Goal: Task Accomplishment & Management: Use online tool/utility

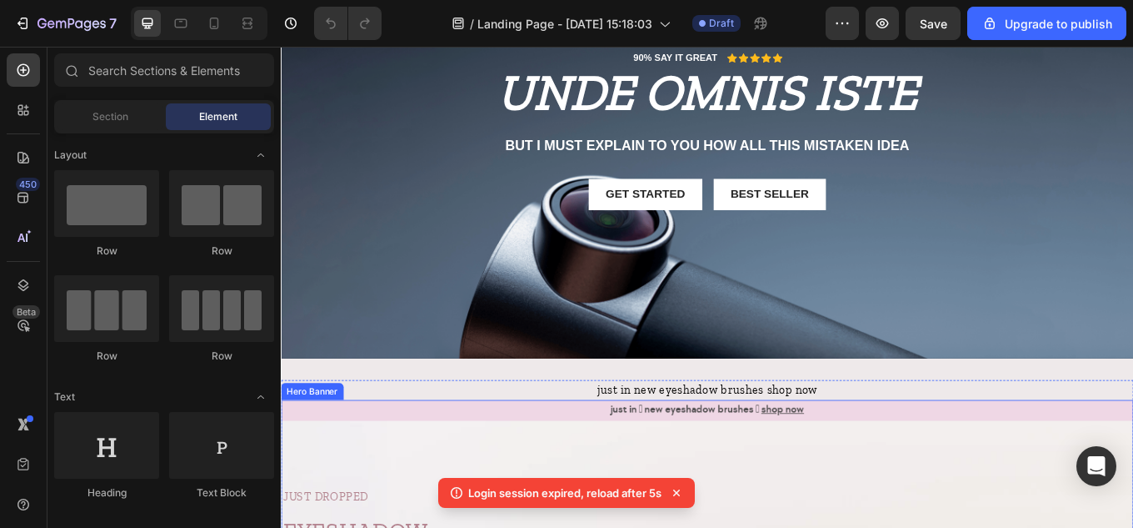
scroll to position [83, 0]
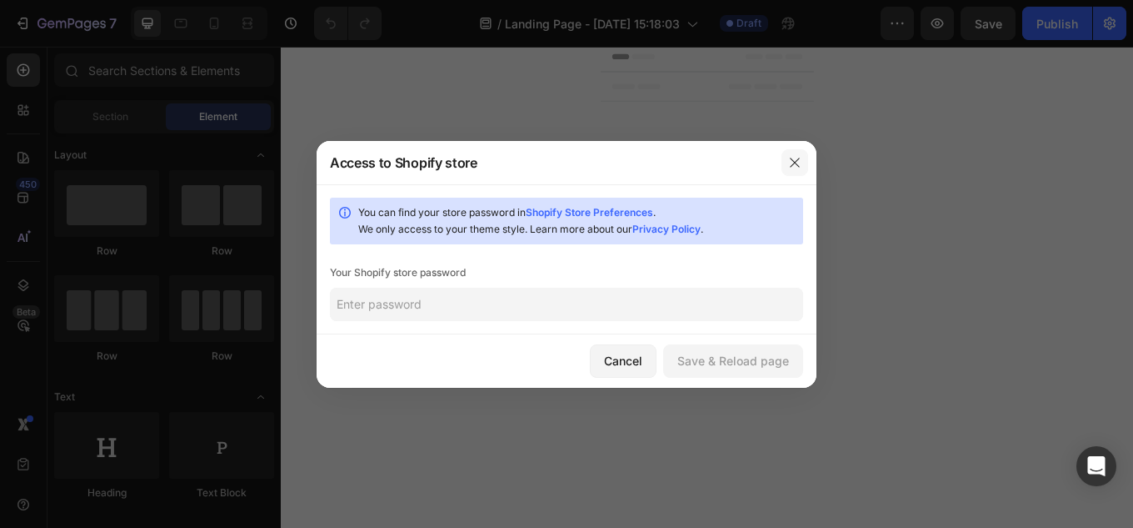
click at [786, 170] on button "button" at bounding box center [795, 162] width 27 height 27
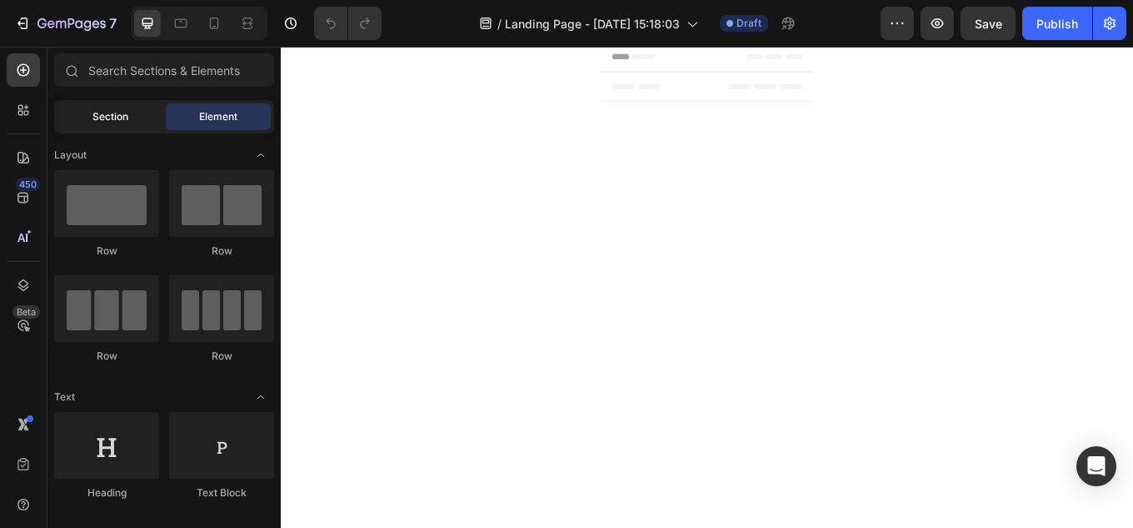
click at [142, 118] on div "Section" at bounding box center [110, 116] width 105 height 27
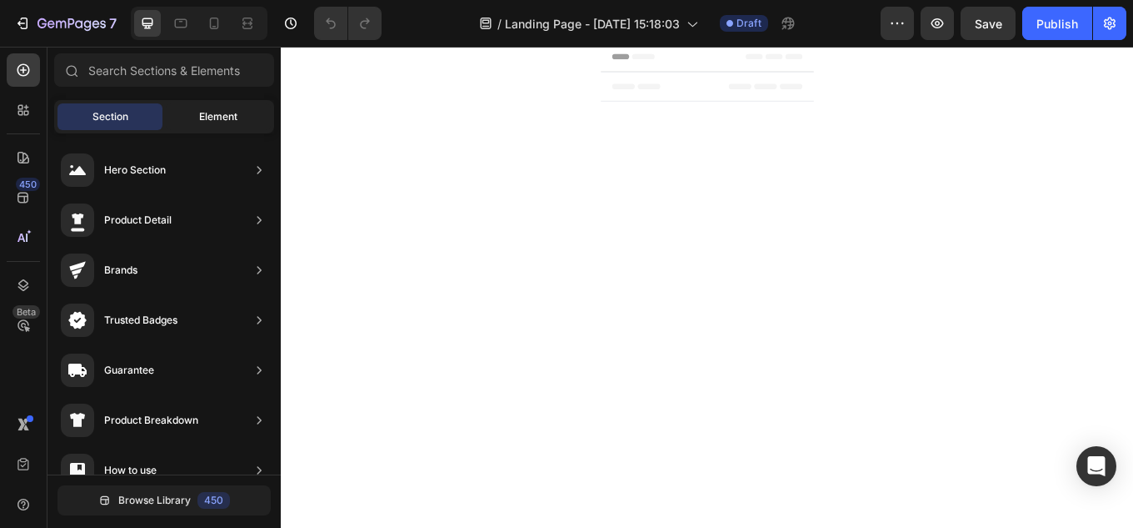
click at [203, 113] on span "Element" at bounding box center [218, 116] width 38 height 15
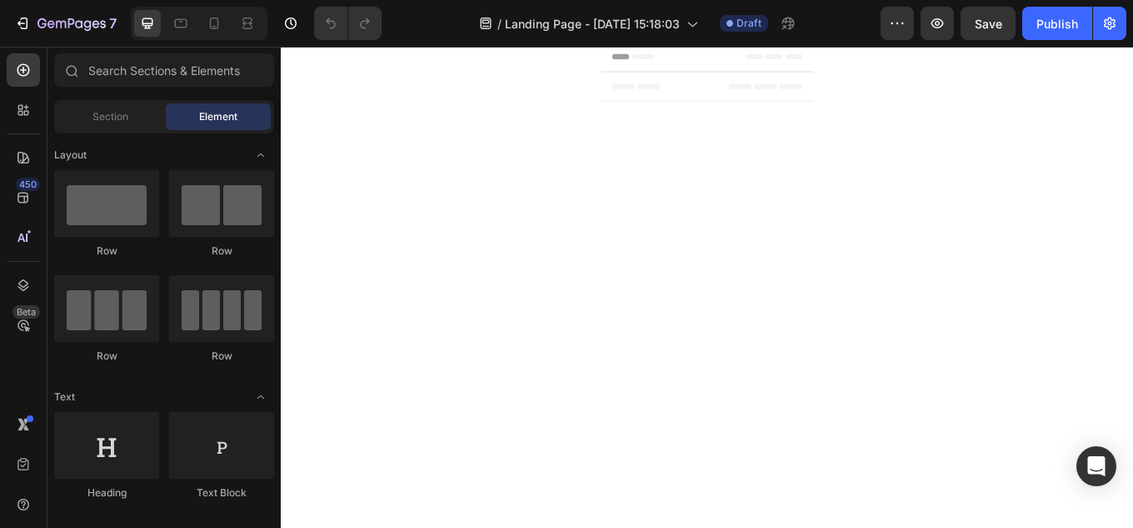
drag, startPoint x: 143, startPoint y: 210, endPoint x: 513, endPoint y: 206, distance: 370.1
click at [513, 0] on div "7 Version history / Landing Page - [DATE] 15:18:03 Draft Preview Save Publish 4…" at bounding box center [566, 0] width 1133 height 0
click at [373, 92] on div "Footer" at bounding box center [780, 94] width 973 height 33
click at [339, 90] on span "Footer" at bounding box center [329, 94] width 32 height 17
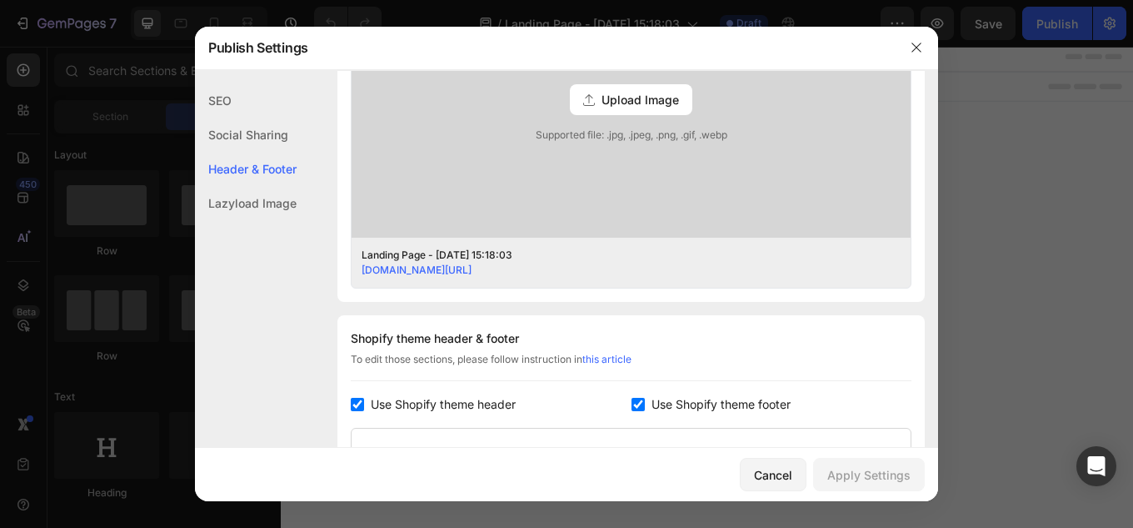
click at [320, 58] on div "Publish Settings" at bounding box center [545, 47] width 700 height 43
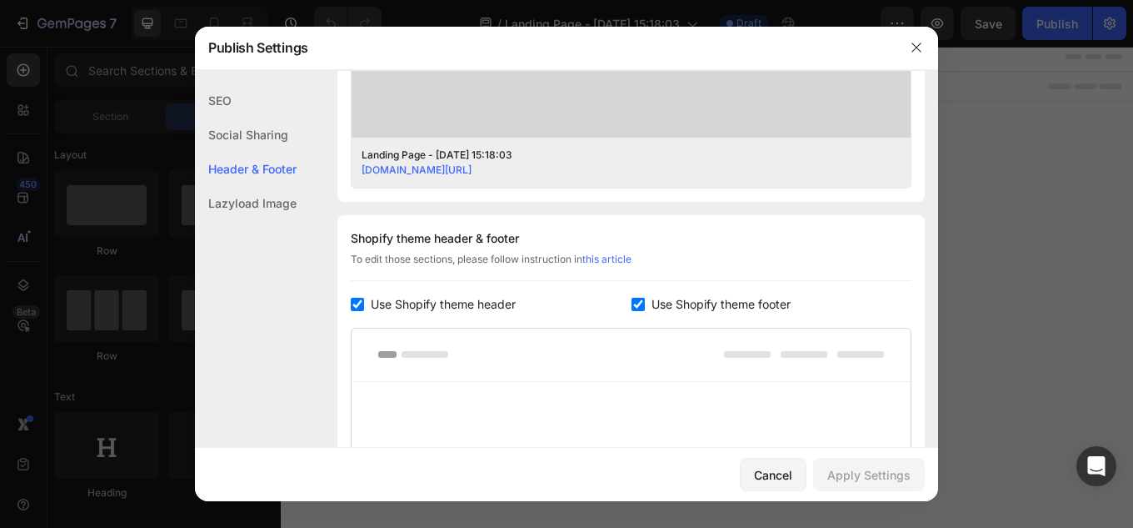
scroll to position [781, 0]
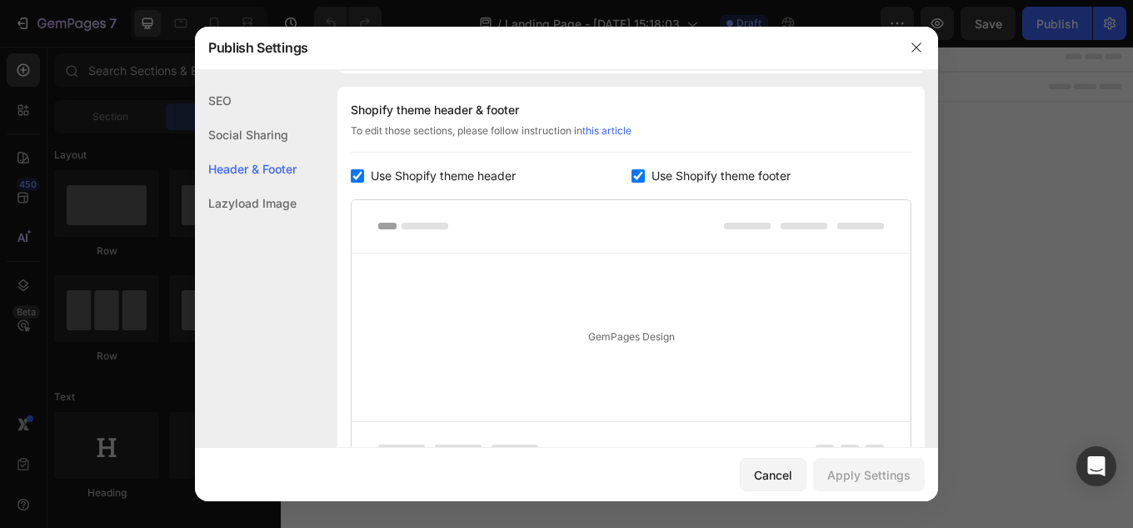
click at [231, 118] on div "SEO" at bounding box center [246, 135] width 102 height 34
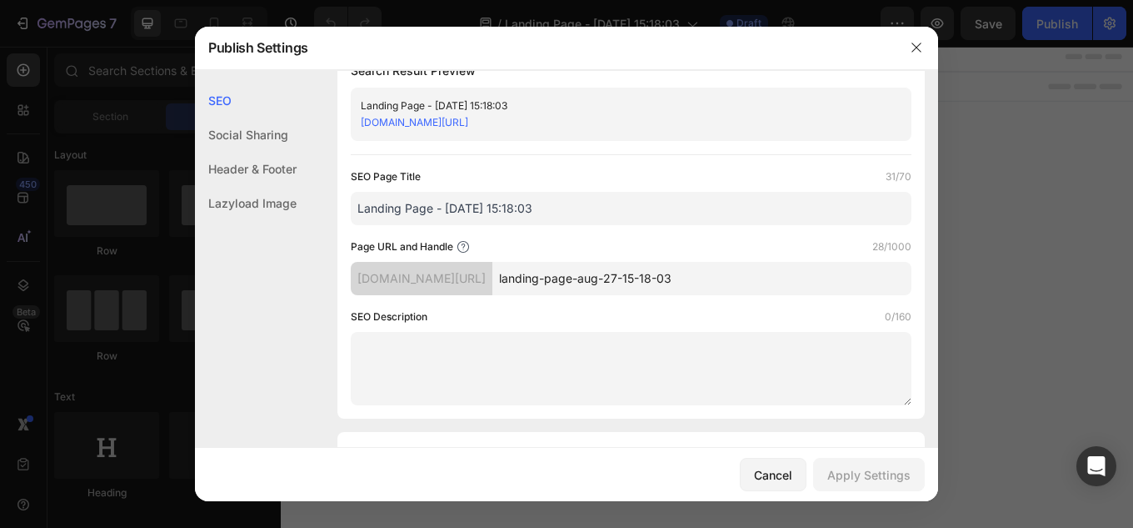
scroll to position [0, 0]
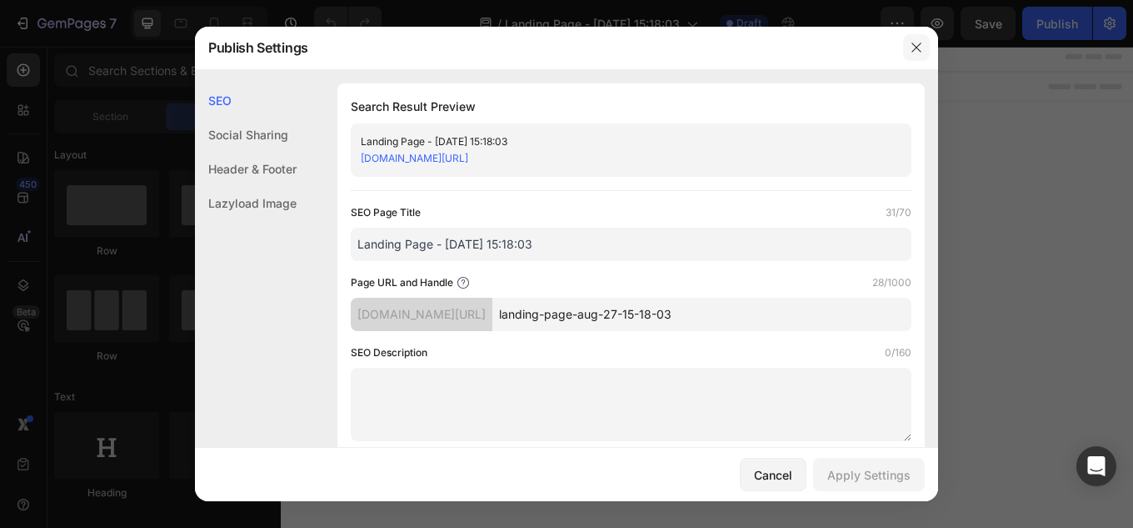
click at [912, 48] on icon "button" at bounding box center [916, 47] width 13 height 13
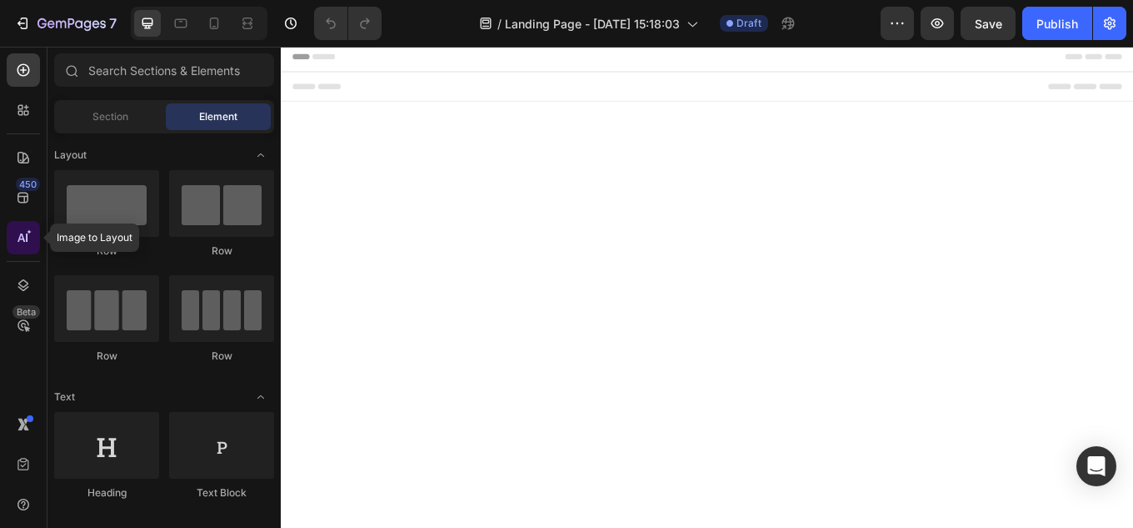
click at [16, 240] on icon at bounding box center [23, 237] width 17 height 17
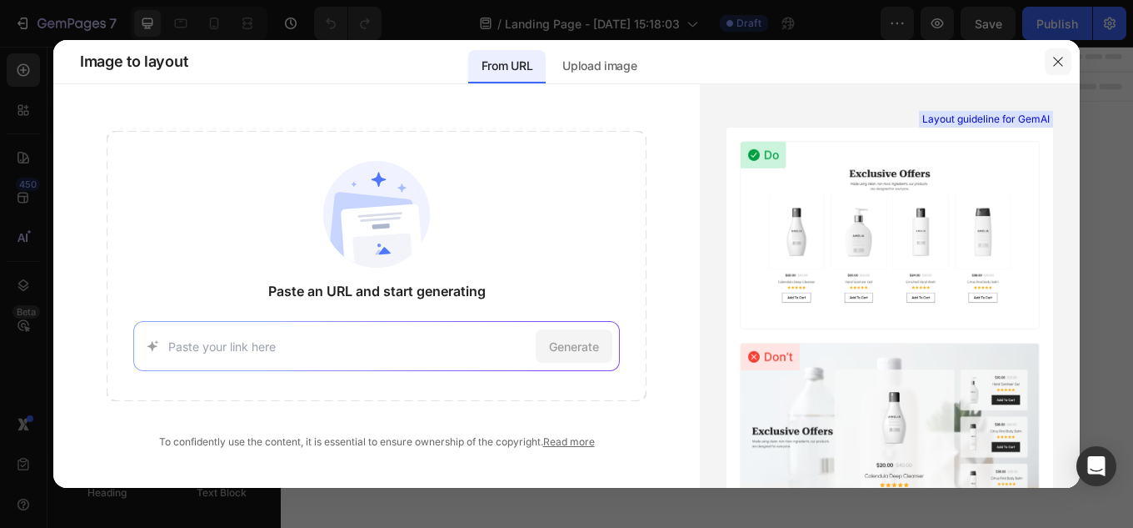
click at [1058, 63] on icon "button" at bounding box center [1058, 61] width 13 height 13
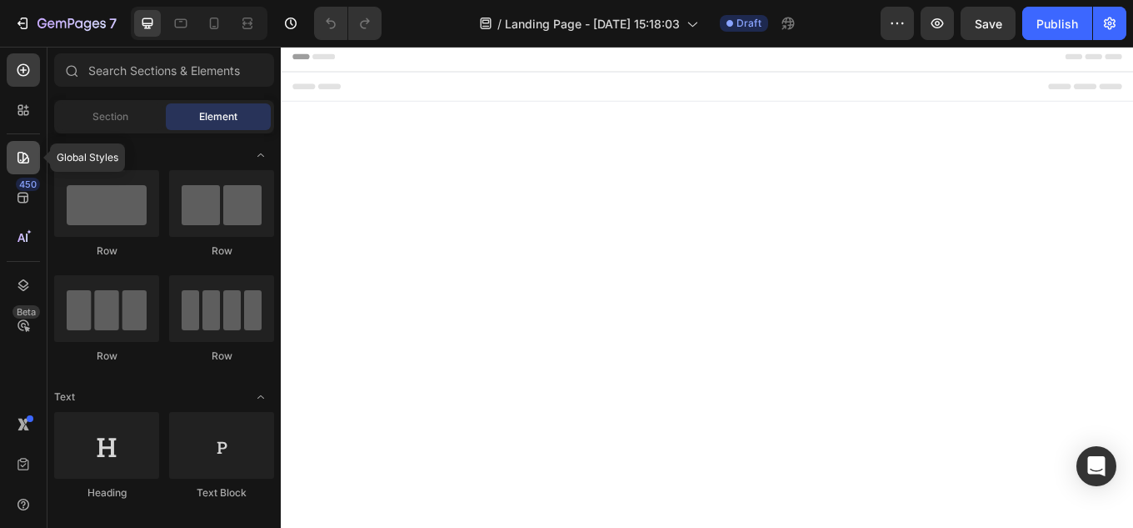
click at [16, 158] on icon at bounding box center [23, 157] width 17 height 17
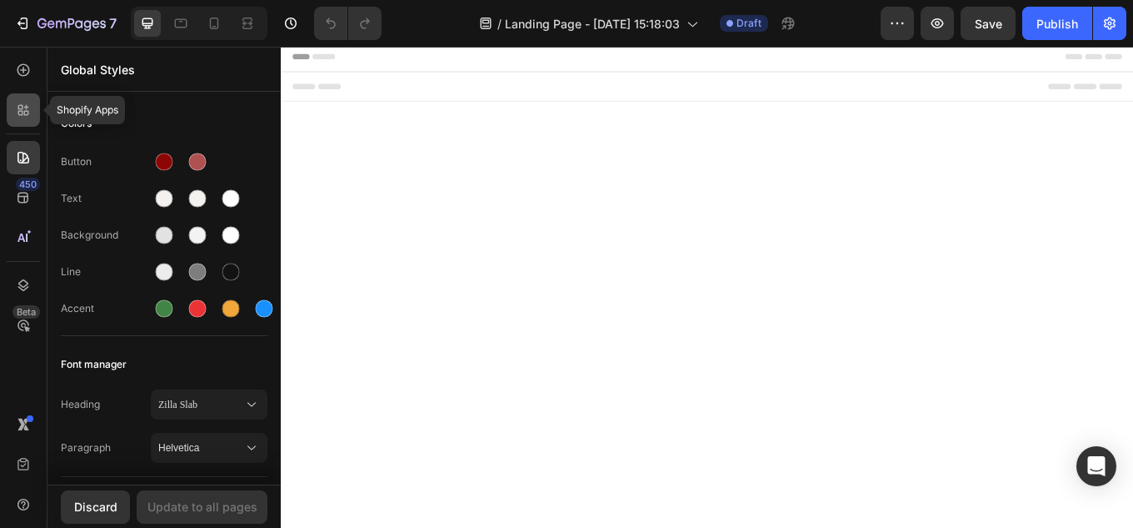
click at [35, 108] on div at bounding box center [23, 109] width 33 height 33
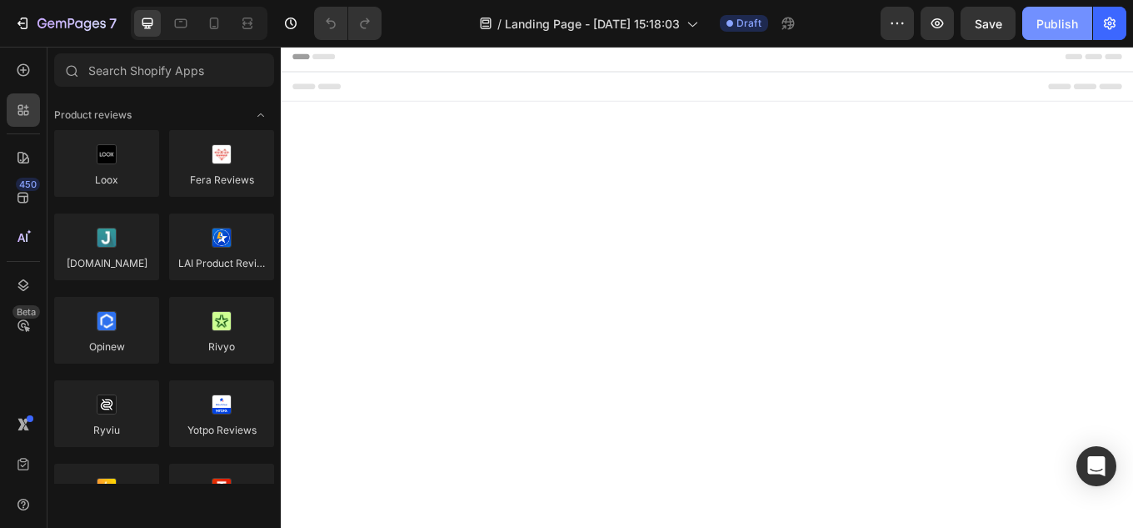
click at [1073, 24] on div "Publish" at bounding box center [1058, 24] width 42 height 18
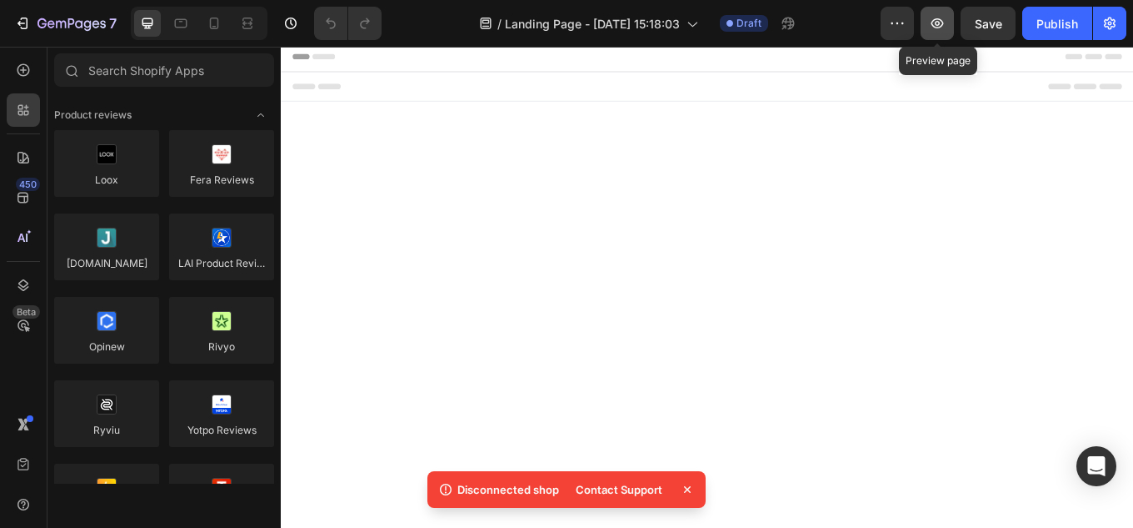
click at [937, 24] on icon "button" at bounding box center [938, 23] width 13 height 10
click at [898, 28] on icon "button" at bounding box center [897, 23] width 17 height 17
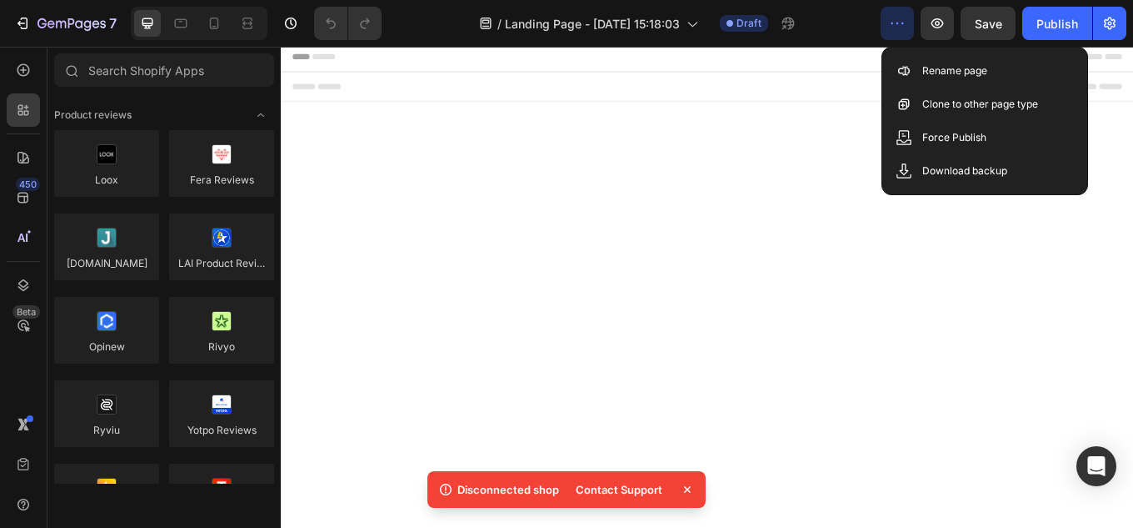
click at [898, 28] on icon "button" at bounding box center [897, 23] width 17 height 17
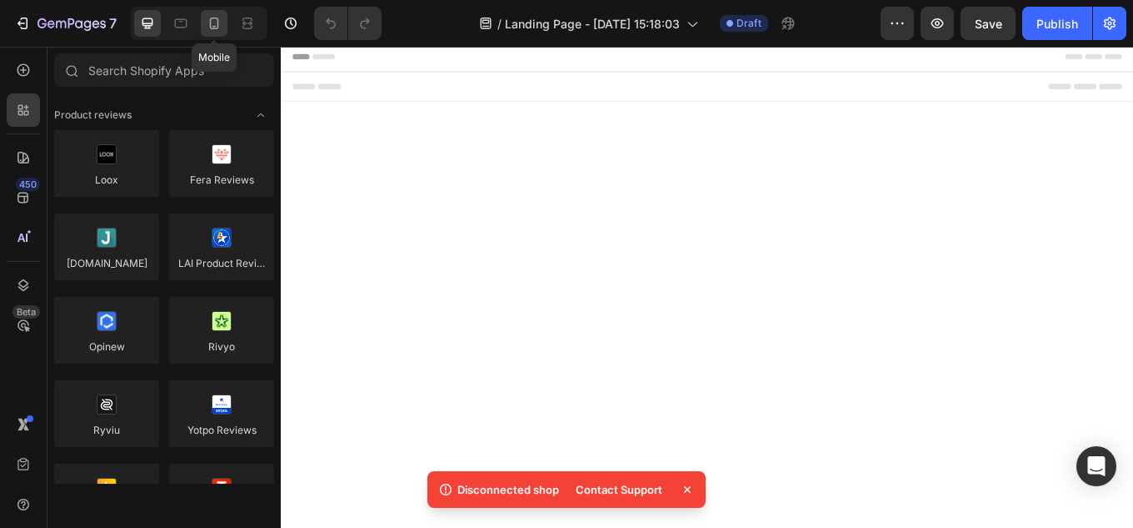
click at [227, 22] on div at bounding box center [214, 23] width 27 height 27
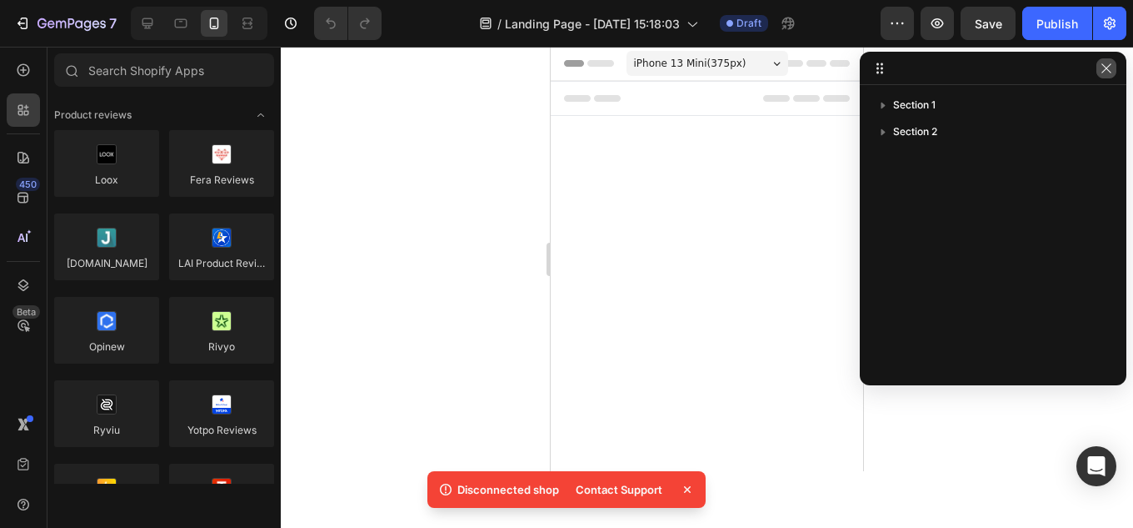
click at [1107, 74] on icon "button" at bounding box center [1106, 68] width 13 height 13
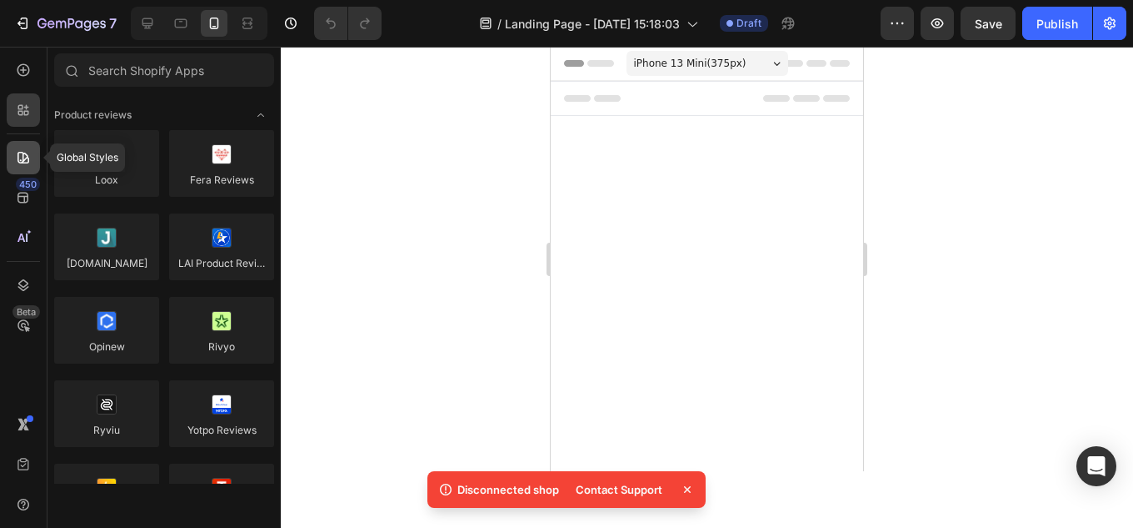
click at [18, 156] on icon at bounding box center [24, 158] width 12 height 12
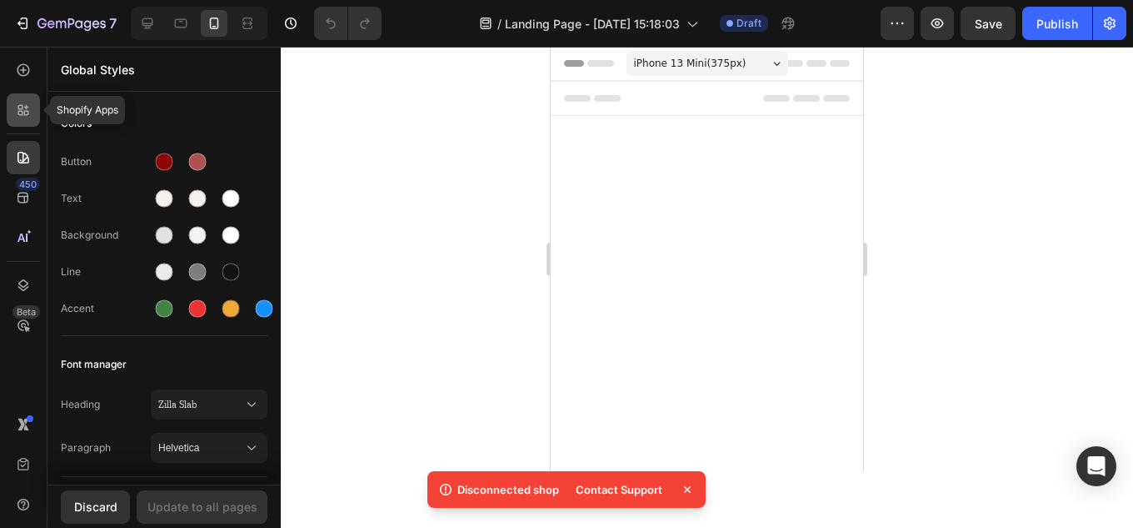
click at [23, 107] on icon at bounding box center [23, 110] width 17 height 17
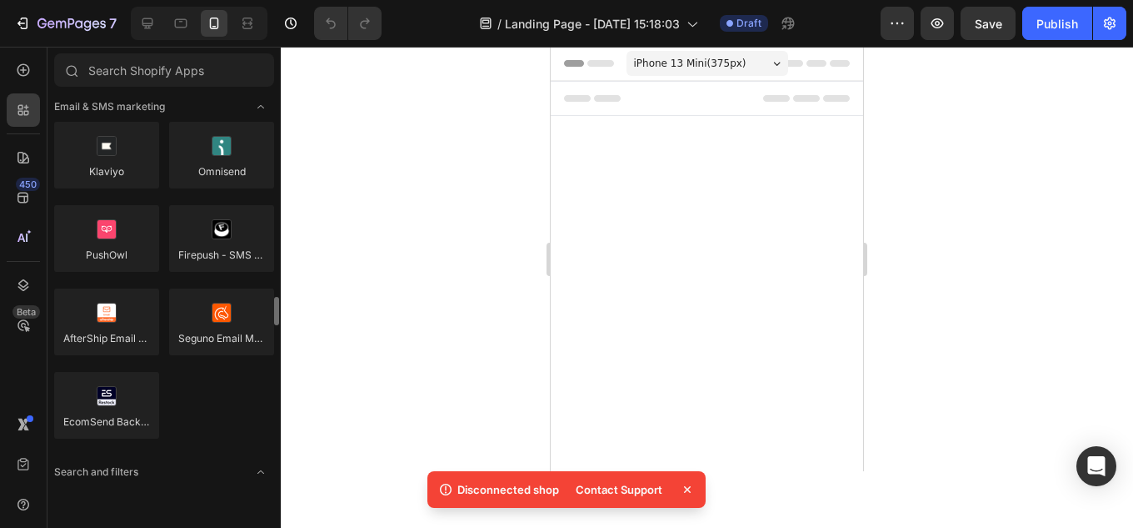
scroll to position [3000, 0]
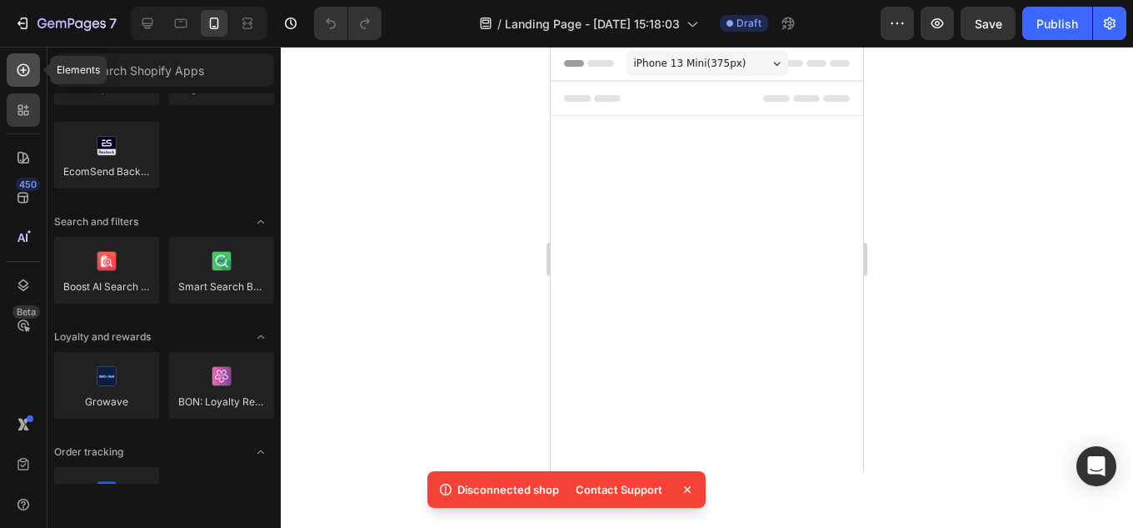
click at [28, 78] on div at bounding box center [23, 69] width 33 height 33
